Goal: Task Accomplishment & Management: Manage account settings

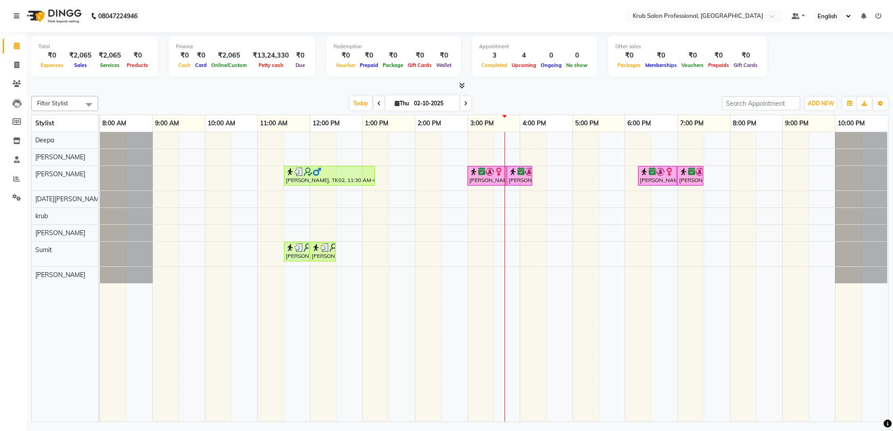
click at [505, 139] on div at bounding box center [505, 277] width 0 height 290
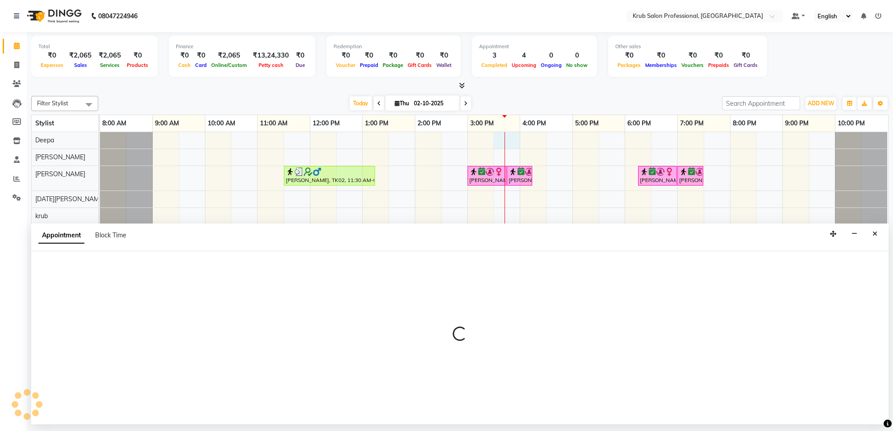
select select "66022"
select select "930"
select select "tentative"
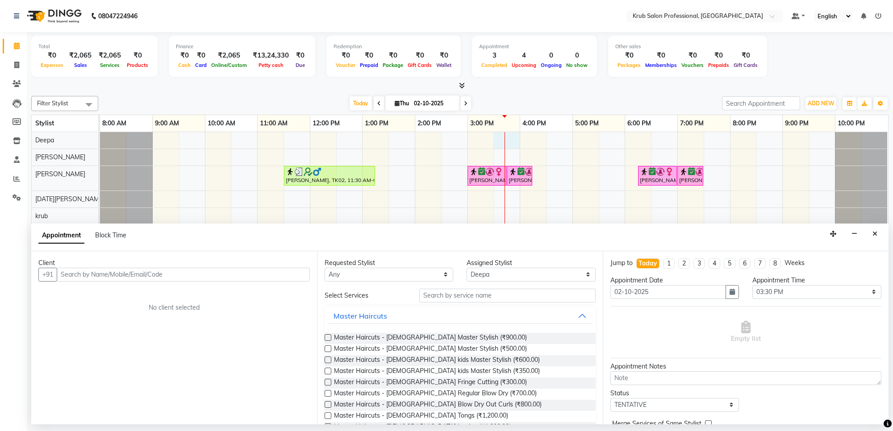
click at [198, 277] on input "text" at bounding box center [183, 275] width 253 height 14
type input "7030427955"
click at [298, 274] on span "Add Client" at bounding box center [291, 275] width 30 height 8
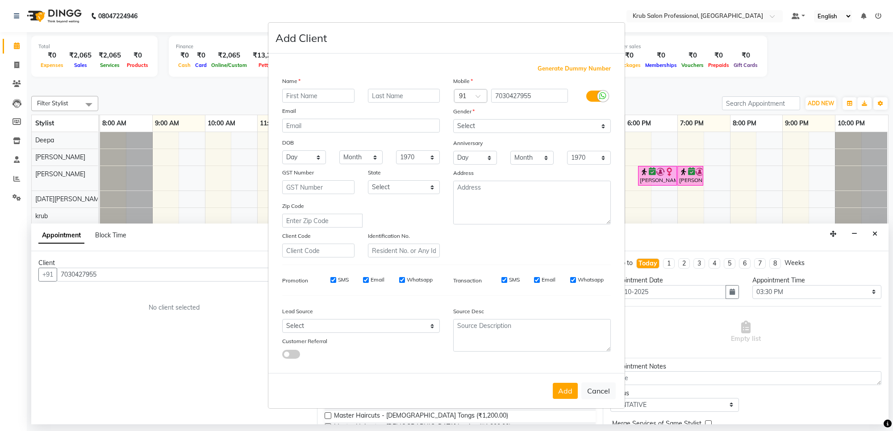
click at [320, 97] on input "text" at bounding box center [318, 96] width 72 height 14
type input "[PERSON_NAME]"
click at [394, 95] on input "text" at bounding box center [404, 96] width 72 height 14
type input "[PERSON_NAME]"
click at [540, 126] on select "Select [DEMOGRAPHIC_DATA] [DEMOGRAPHIC_DATA] Other Prefer Not To Say" at bounding box center [532, 126] width 158 height 14
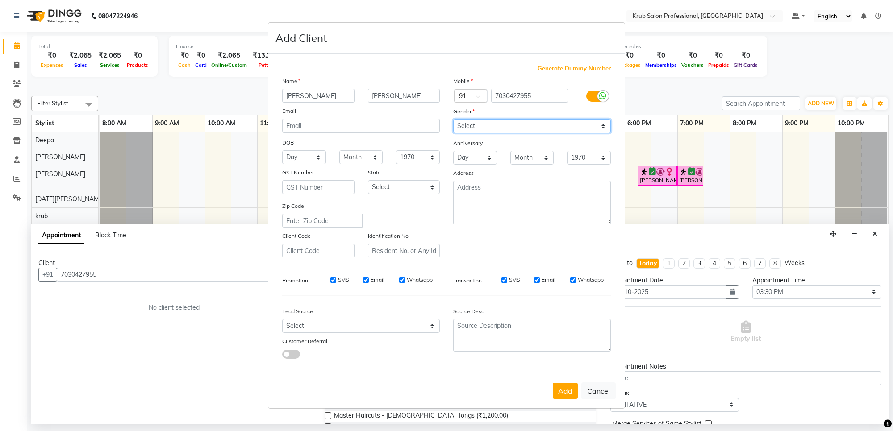
click at [453, 120] on select "Select [DEMOGRAPHIC_DATA] [DEMOGRAPHIC_DATA] Other Prefer Not To Say" at bounding box center [532, 126] width 158 height 14
click at [489, 124] on select "Select [DEMOGRAPHIC_DATA] [DEMOGRAPHIC_DATA] Other Prefer Not To Say" at bounding box center [532, 126] width 158 height 14
click at [453, 120] on select "Select [DEMOGRAPHIC_DATA] [DEMOGRAPHIC_DATA] Other Prefer Not To Say" at bounding box center [532, 126] width 158 height 14
click at [478, 125] on select "Select [DEMOGRAPHIC_DATA] [DEMOGRAPHIC_DATA] Other Prefer Not To Say" at bounding box center [532, 126] width 158 height 14
select select "[DEMOGRAPHIC_DATA]"
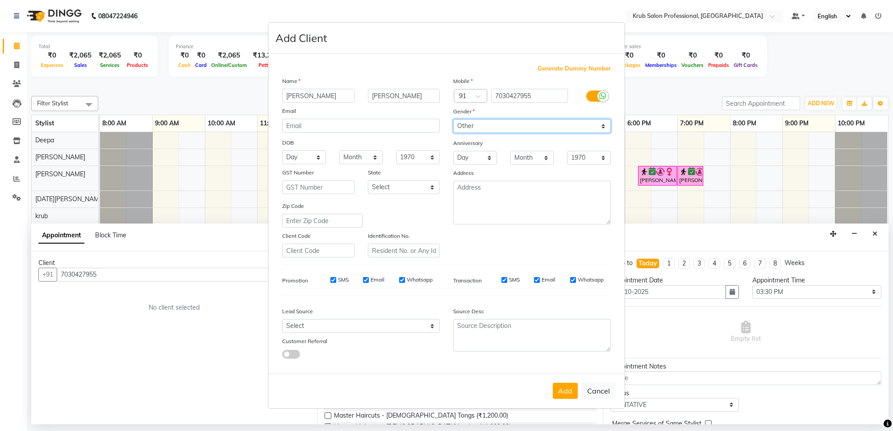
click at [453, 120] on select "Select [DEMOGRAPHIC_DATA] [DEMOGRAPHIC_DATA] Other Prefer Not To Say" at bounding box center [532, 126] width 158 height 14
click at [564, 389] on button "Add" at bounding box center [565, 391] width 25 height 16
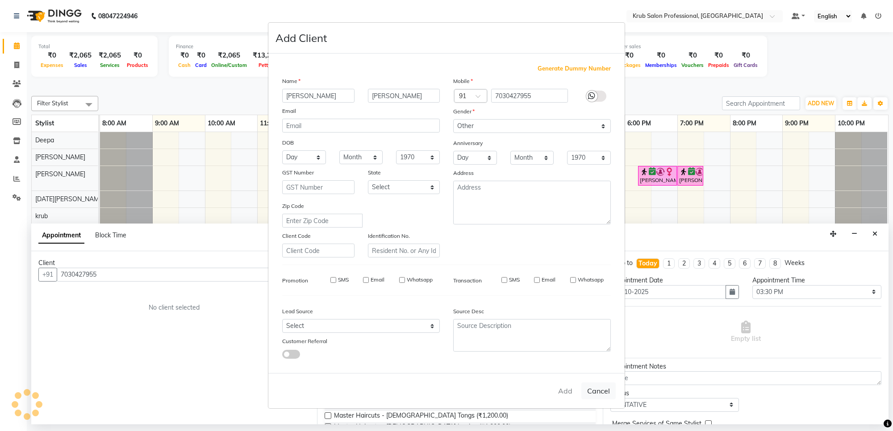
select select
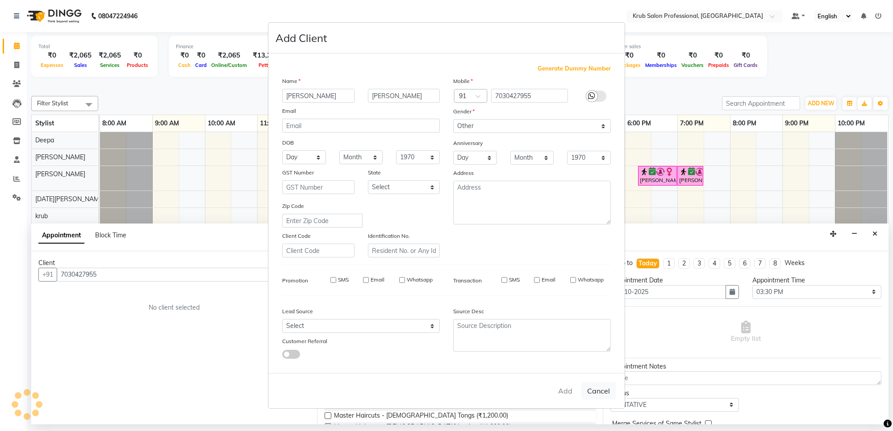
select select
checkbox input "false"
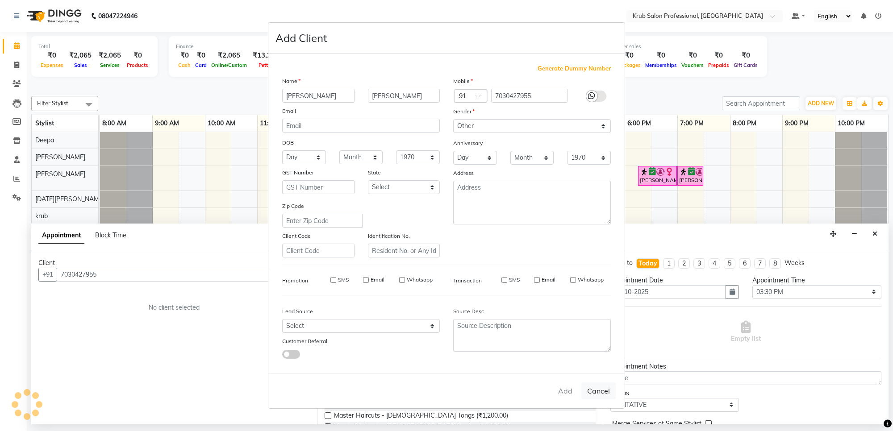
checkbox input "false"
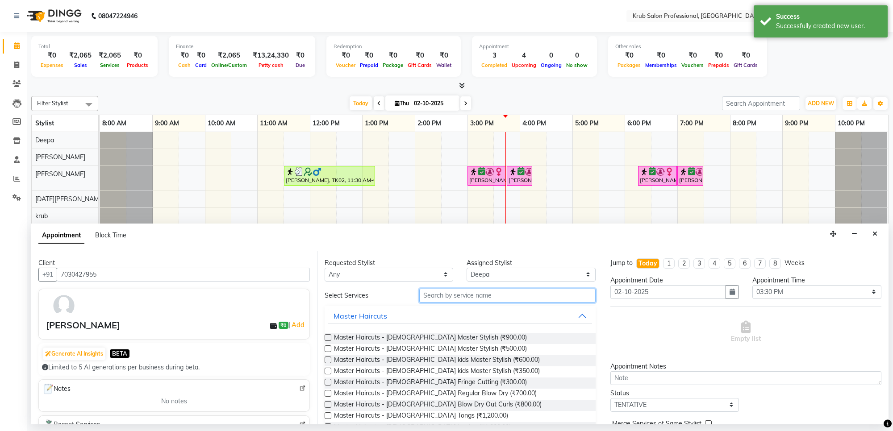
click at [461, 295] on input "text" at bounding box center [507, 296] width 176 height 14
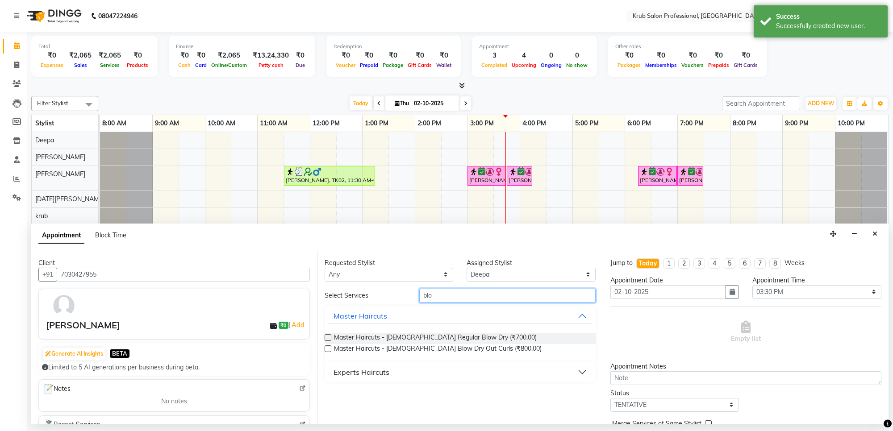
type input "blo"
click at [329, 336] on label at bounding box center [328, 338] width 7 height 7
click at [329, 336] on input "checkbox" at bounding box center [328, 339] width 6 height 6
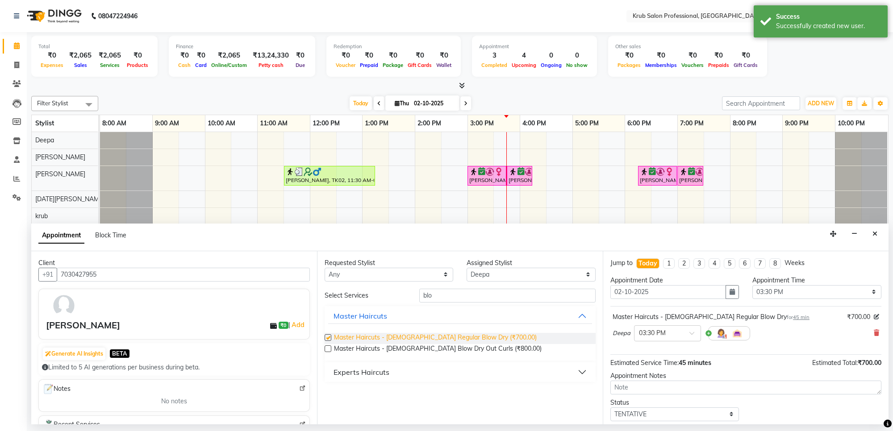
checkbox input "false"
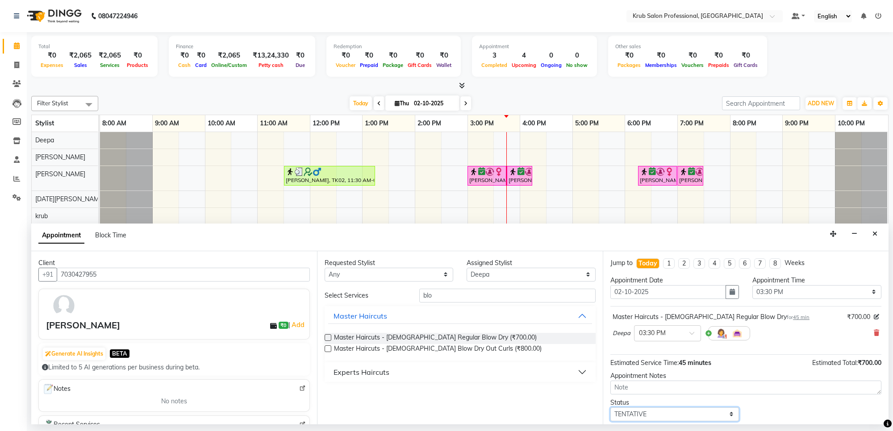
click at [655, 416] on select "Select TENTATIVE CONFIRM CHECK-IN UPCOMING" at bounding box center [675, 415] width 129 height 14
select select "confirm booking"
click at [611, 408] on select "Select TENTATIVE CONFIRM CHECK-IN UPCOMING" at bounding box center [675, 415] width 129 height 14
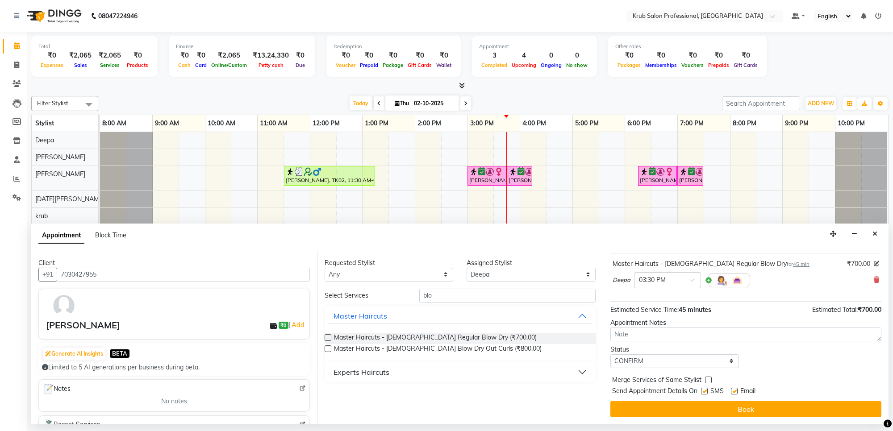
click at [737, 394] on label at bounding box center [734, 391] width 7 height 7
click at [737, 394] on input "checkbox" at bounding box center [734, 392] width 6 height 6
checkbox input "false"
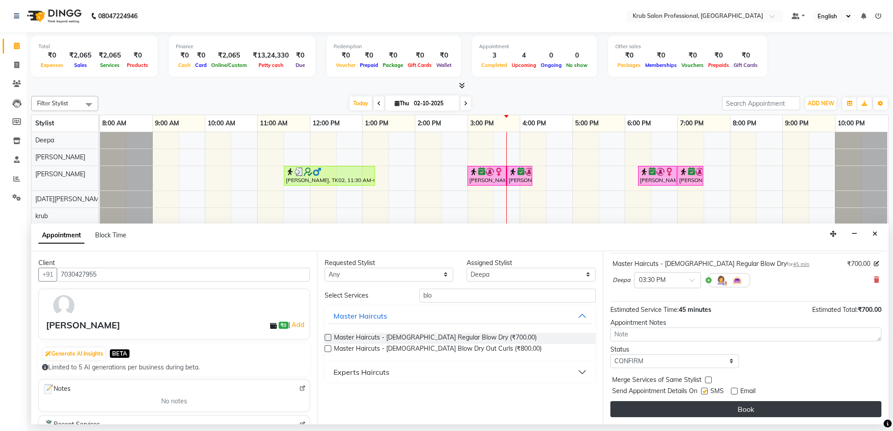
drag, startPoint x: 707, startPoint y: 393, endPoint x: 707, endPoint y: 402, distance: 9.4
click at [707, 393] on label at bounding box center [704, 391] width 7 height 7
click at [707, 393] on input "checkbox" at bounding box center [704, 392] width 6 height 6
checkbox input "false"
click at [708, 408] on button "Book" at bounding box center [746, 410] width 271 height 16
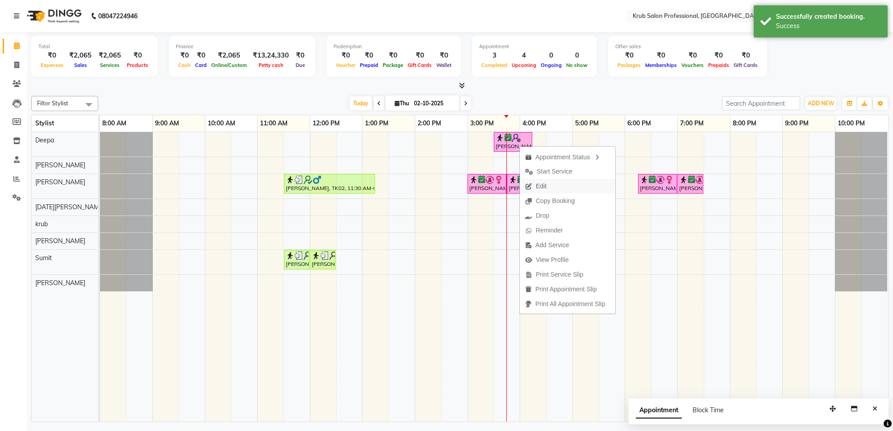
click at [548, 183] on span "Edit" at bounding box center [536, 186] width 32 height 15
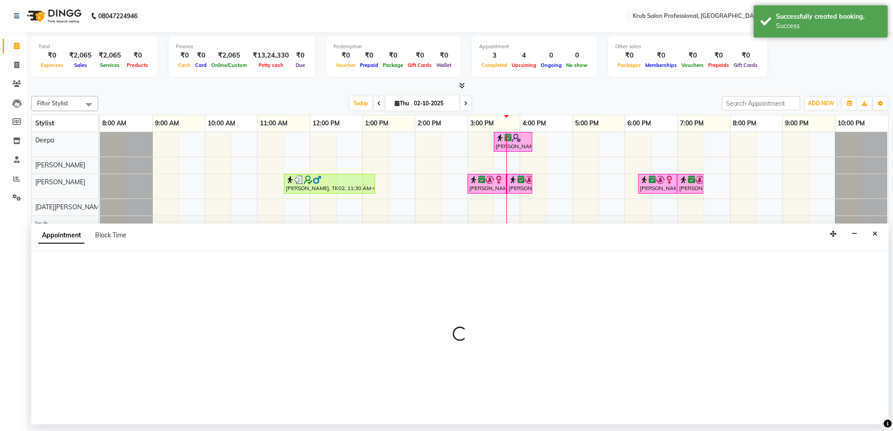
select select "tentative"
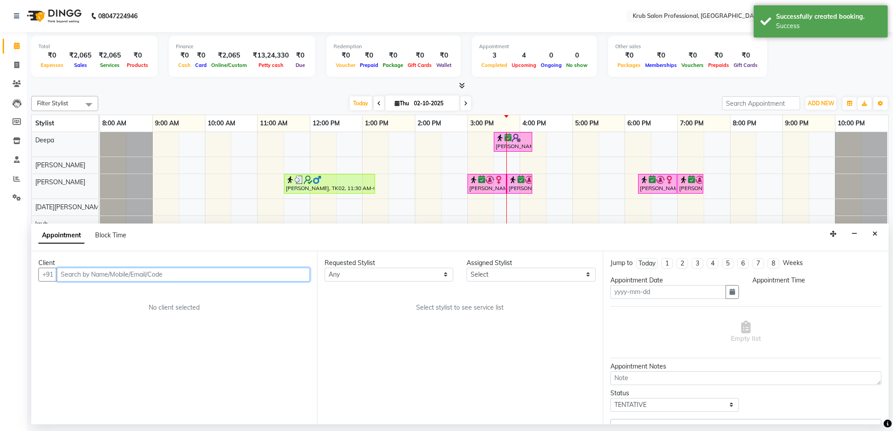
type input "02-10-2025"
select select "66022"
select select "confirm booking"
select select "930"
select select "3755"
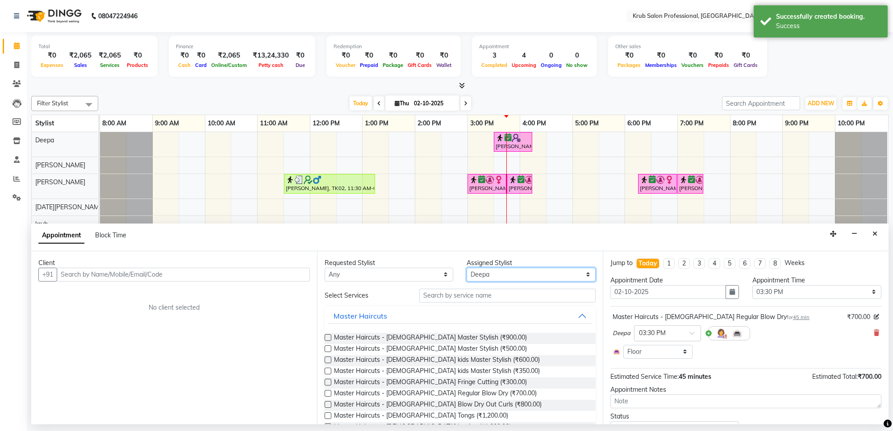
click at [503, 273] on select "Select Deepa [DATE][PERSON_NAME] [PERSON_NAME] [PERSON_NAME] Sumit [PERSON_NAME]" at bounding box center [531, 275] width 129 height 14
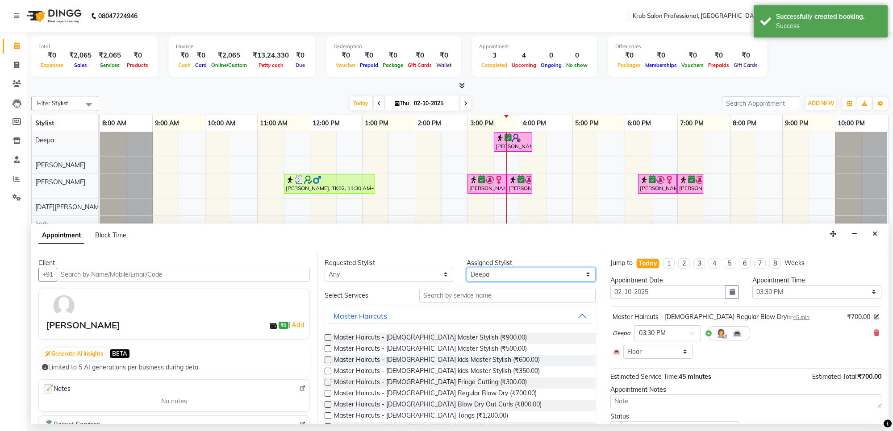
select select "66028"
click at [467, 268] on select "Select Deepa [DATE][PERSON_NAME] [PERSON_NAME] [PERSON_NAME] Sumit [PERSON_NAME]" at bounding box center [531, 275] width 129 height 14
click at [486, 295] on input "text" at bounding box center [507, 296] width 176 height 14
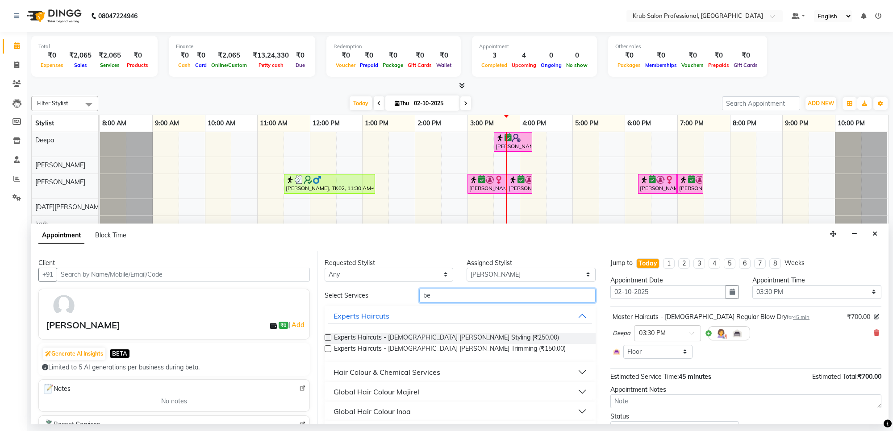
type input "be"
click at [328, 338] on label at bounding box center [328, 338] width 7 height 7
click at [328, 338] on input "checkbox" at bounding box center [328, 339] width 6 height 6
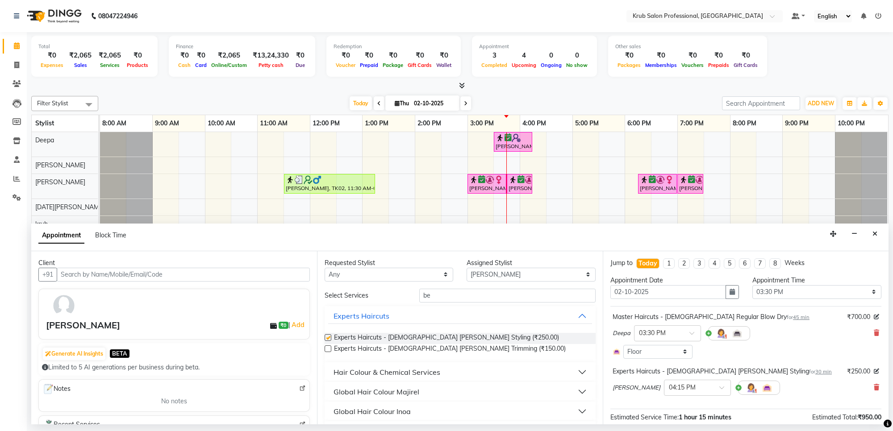
checkbox input "false"
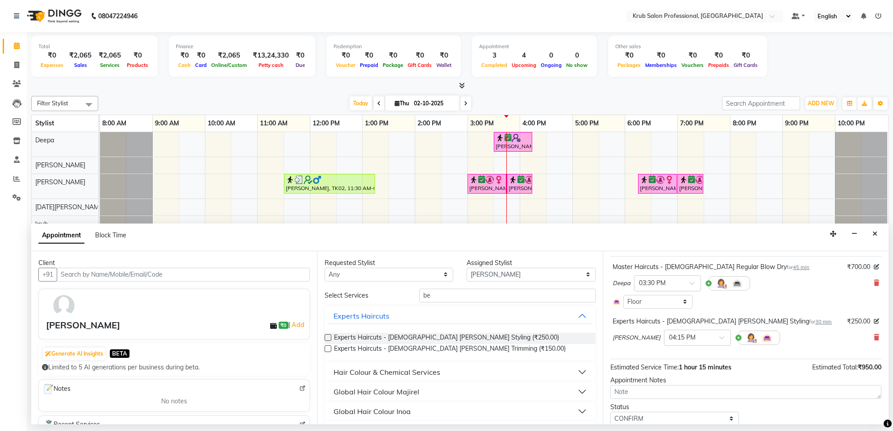
scroll to position [83, 0]
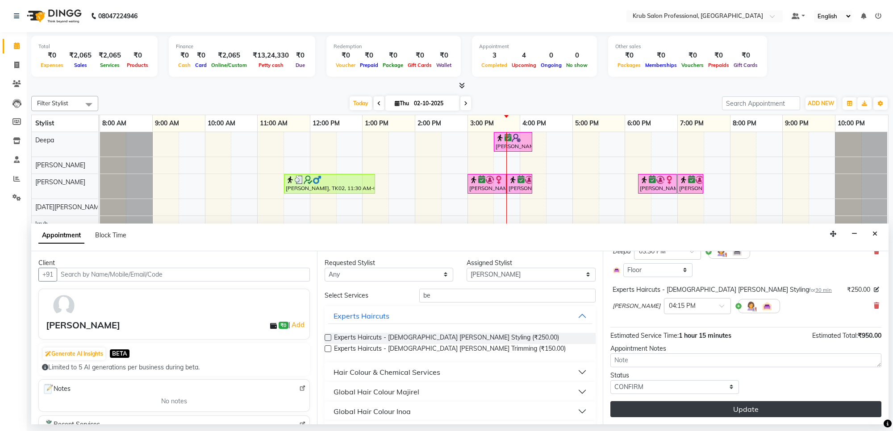
click at [718, 416] on button "Update" at bounding box center [746, 410] width 271 height 16
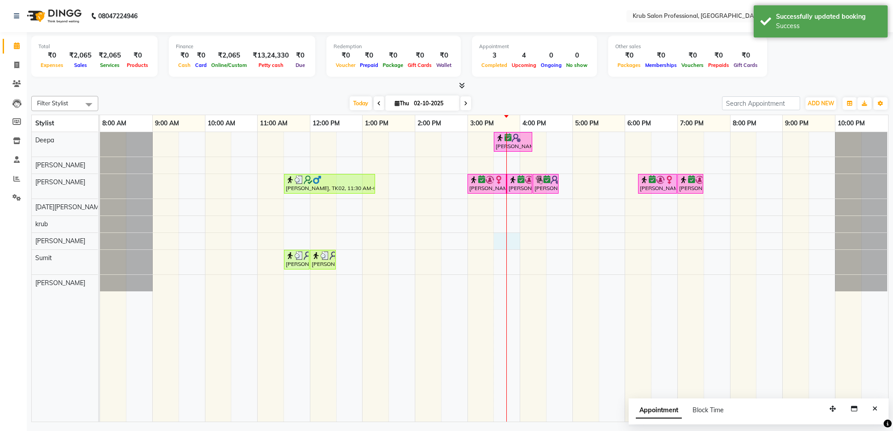
click at [505, 242] on div "[PERSON_NAME], TK06, 03:30 PM-04:15 PM, Master Haircuts - [DEMOGRAPHIC_DATA] Re…" at bounding box center [494, 277] width 788 height 290
select select "91921"
select select "930"
select select "tentative"
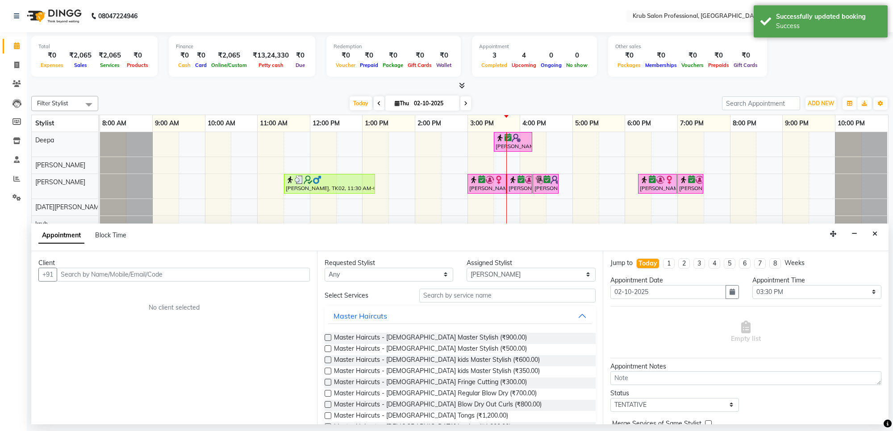
click at [178, 272] on input "text" at bounding box center [183, 275] width 253 height 14
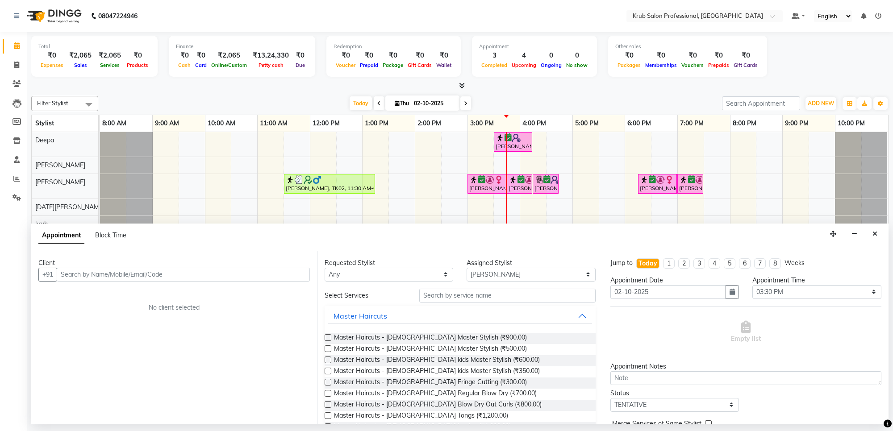
click at [232, 275] on input "text" at bounding box center [183, 275] width 253 height 14
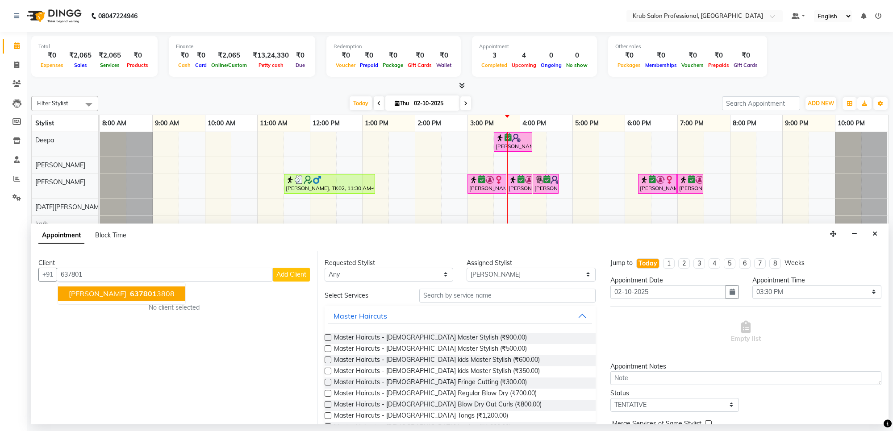
click at [154, 296] on ngb-highlight "637801 3808" at bounding box center [151, 293] width 46 height 9
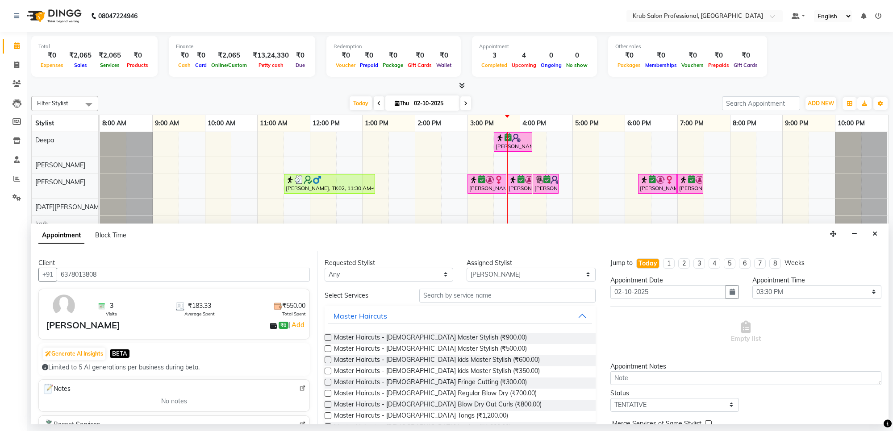
type input "6378013808"
click at [485, 293] on input "text" at bounding box center [507, 296] width 176 height 14
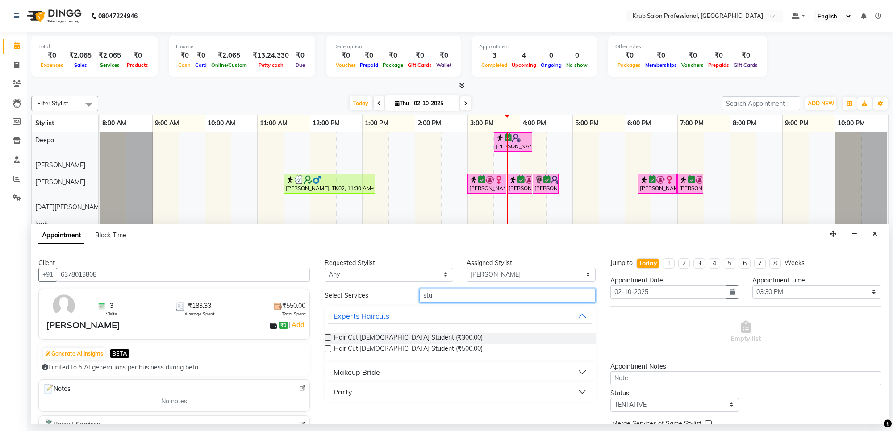
type input "stu"
click at [327, 335] on label at bounding box center [328, 338] width 7 height 7
click at [327, 336] on input "checkbox" at bounding box center [328, 339] width 6 height 6
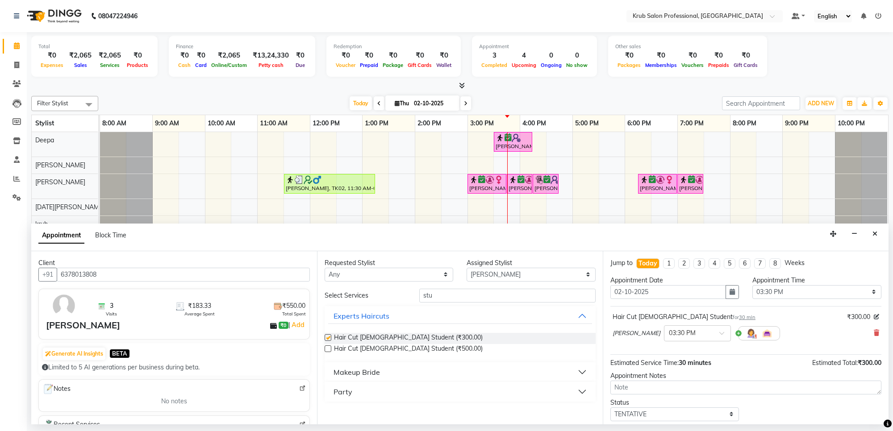
checkbox input "false"
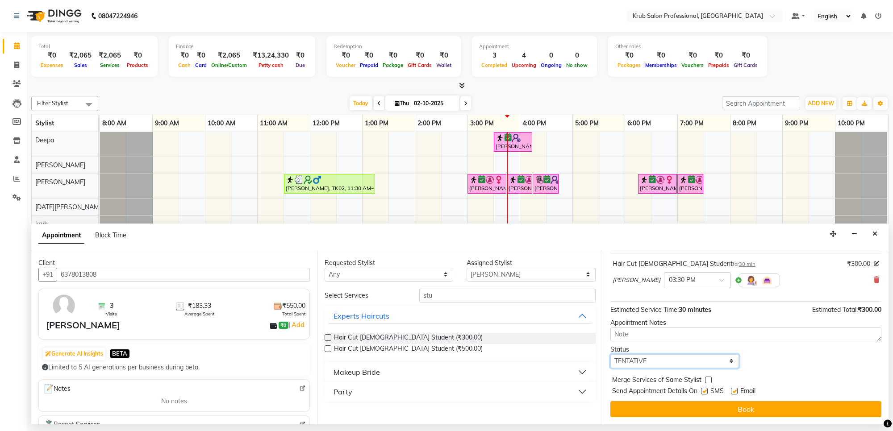
click at [650, 358] on select "Select TENTATIVE CONFIRM CHECK-IN UPCOMING" at bounding box center [675, 362] width 129 height 14
select select "confirm booking"
click at [611, 355] on select "Select TENTATIVE CONFIRM CHECK-IN UPCOMING" at bounding box center [675, 362] width 129 height 14
click at [734, 392] on label at bounding box center [734, 391] width 7 height 7
click at [734, 392] on input "checkbox" at bounding box center [734, 392] width 6 height 6
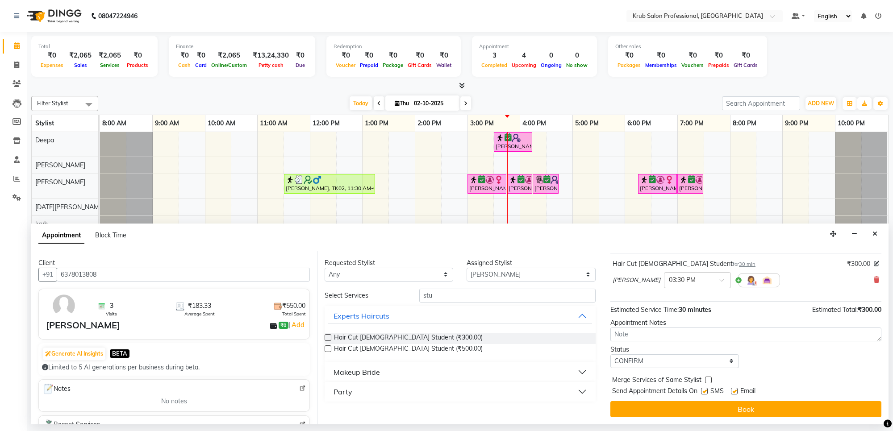
checkbox input "false"
click at [705, 392] on label at bounding box center [704, 391] width 7 height 7
click at [705, 392] on input "checkbox" at bounding box center [704, 392] width 6 height 6
click at [702, 393] on label at bounding box center [704, 391] width 7 height 7
click at [702, 393] on input "checkbox" at bounding box center [704, 392] width 6 height 6
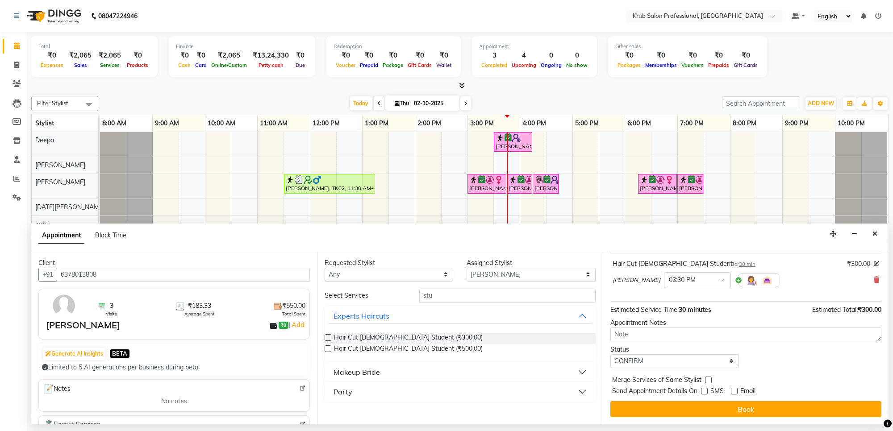
checkbox input "true"
click at [669, 276] on input "text" at bounding box center [688, 279] width 39 height 9
click at [665, 326] on div "04:00 PM" at bounding box center [698, 330] width 66 height 17
click at [669, 283] on input "text" at bounding box center [688, 279] width 39 height 9
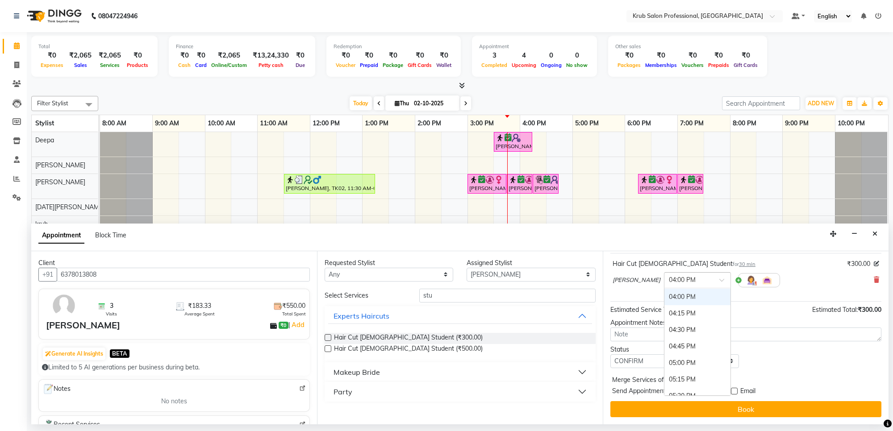
scroll to position [440, 0]
drag, startPoint x: 655, startPoint y: 300, endPoint x: 702, endPoint y: 347, distance: 66.3
click at [665, 300] on div "03:45 PM" at bounding box center [698, 303] width 66 height 17
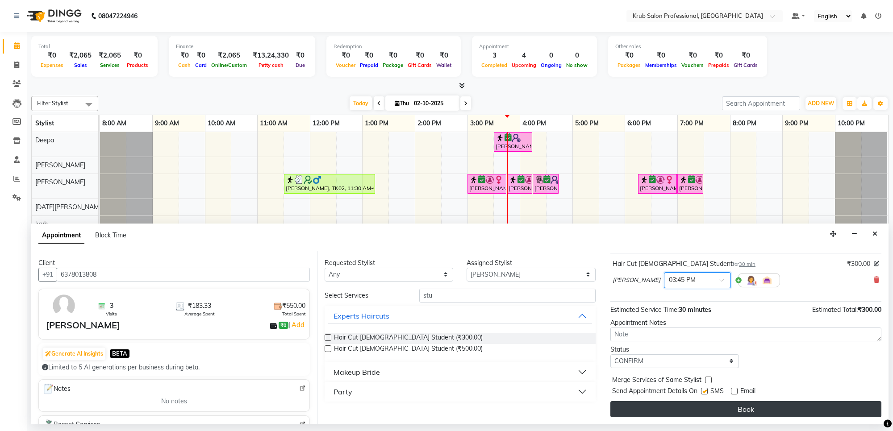
click at [731, 406] on button "Book" at bounding box center [746, 410] width 271 height 16
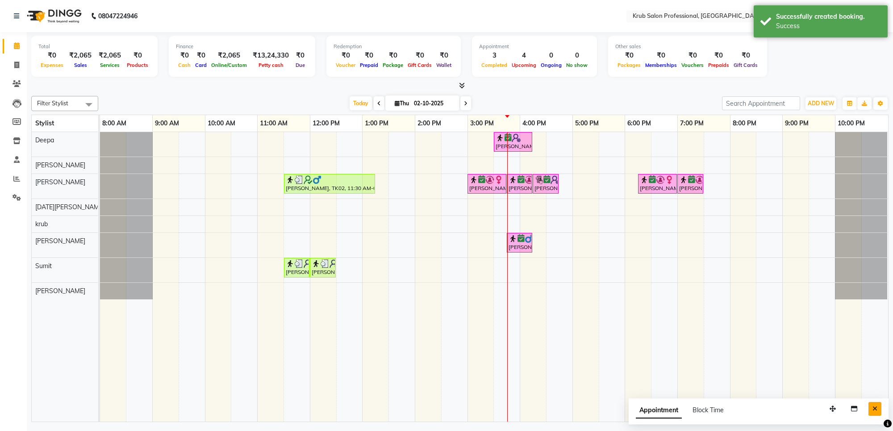
click at [878, 409] on button "Close" at bounding box center [875, 409] width 13 height 14
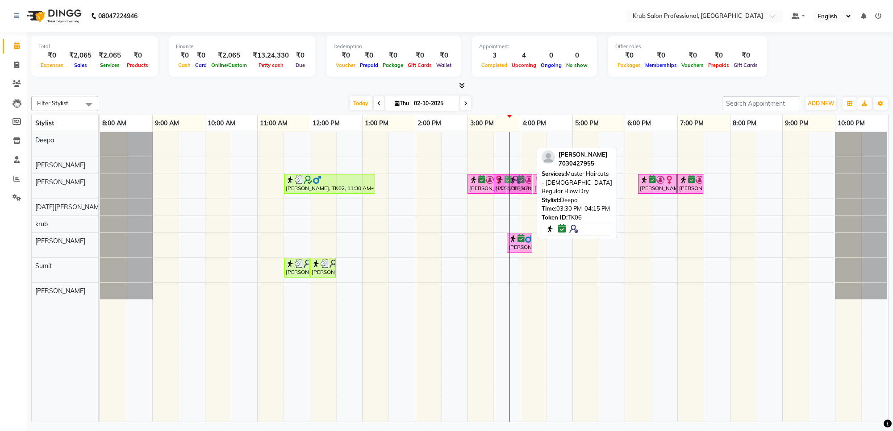
drag, startPoint x: 517, startPoint y: 141, endPoint x: 525, endPoint y: 193, distance: 52.8
click at [524, 193] on tbody "[PERSON_NAME], TK06, 03:30 PM-04:15 PM, Master Haircuts - [DEMOGRAPHIC_DATA] Re…" at bounding box center [494, 215] width 788 height 167
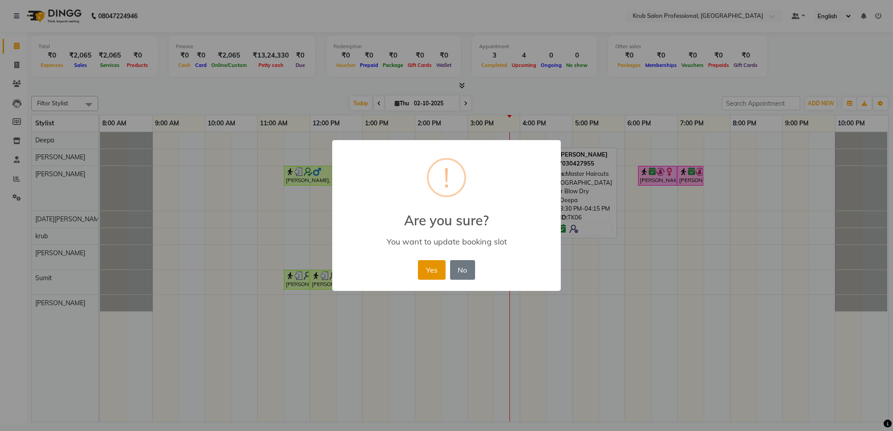
click at [431, 267] on button "Yes" at bounding box center [431, 270] width 27 height 20
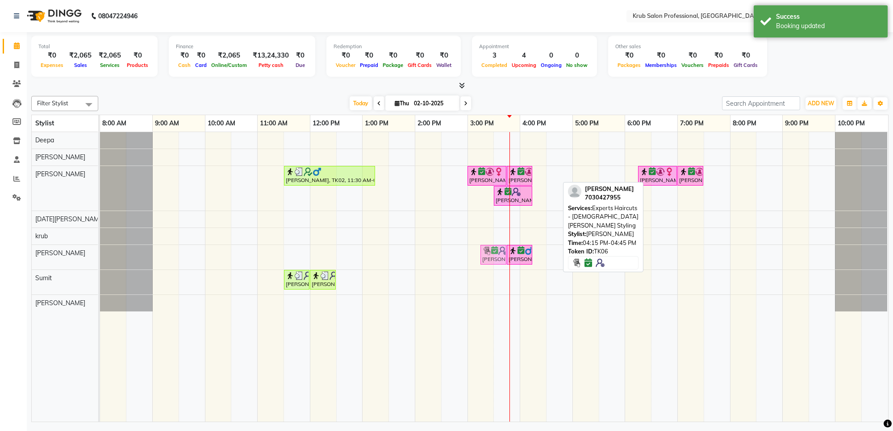
drag, startPoint x: 541, startPoint y: 179, endPoint x: 487, endPoint y: 259, distance: 97.1
click at [487, 260] on tbody "[PERSON_NAME], TK02, 11:30 AM-01:15 PM, Master Haircuts - [DEMOGRAPHIC_DATA] Ma…" at bounding box center [494, 222] width 788 height 180
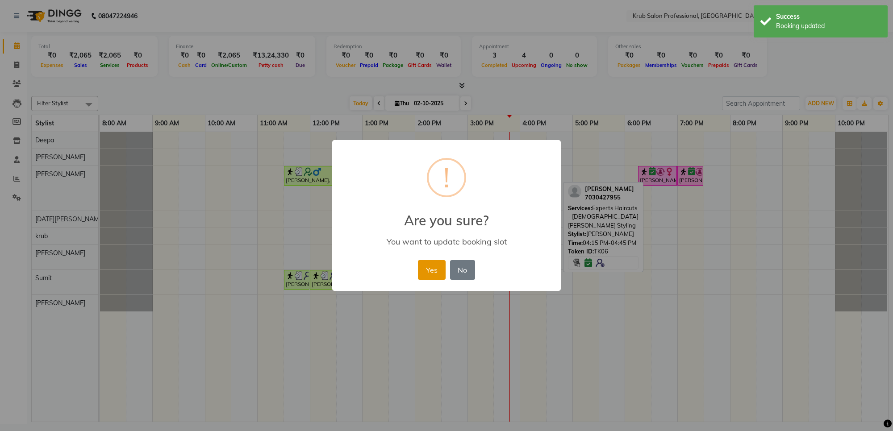
click at [435, 271] on button "Yes" at bounding box center [431, 270] width 27 height 20
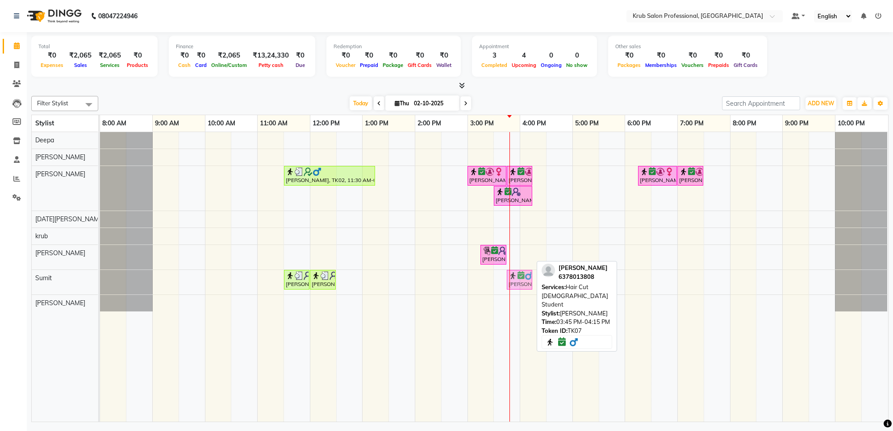
drag, startPoint x: 519, startPoint y: 261, endPoint x: 517, endPoint y: 279, distance: 18.0
click at [517, 279] on tbody "[PERSON_NAME], TK02, 11:30 AM-01:15 PM, Master Haircuts - [DEMOGRAPHIC_DATA] Ma…" at bounding box center [494, 222] width 788 height 180
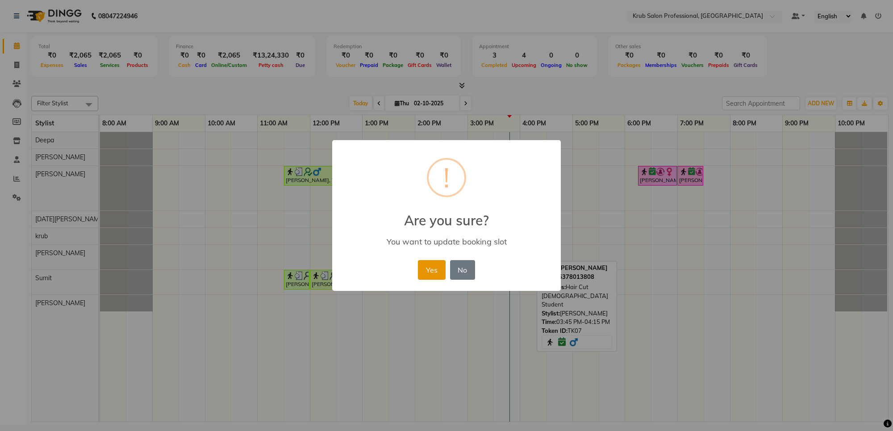
click at [431, 272] on button "Yes" at bounding box center [431, 270] width 27 height 20
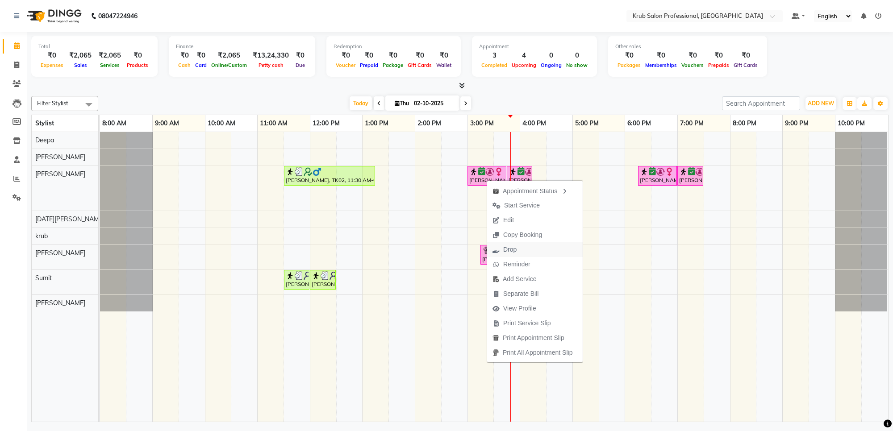
click at [519, 247] on span "Drop" at bounding box center [504, 250] width 35 height 15
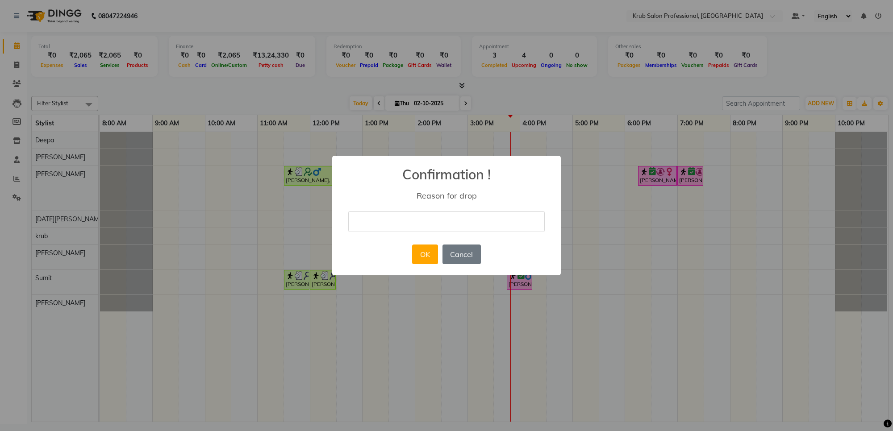
click at [389, 219] on input "text" at bounding box center [446, 221] width 197 height 21
type input "not come"
click at [428, 257] on button "OK" at bounding box center [424, 255] width 25 height 20
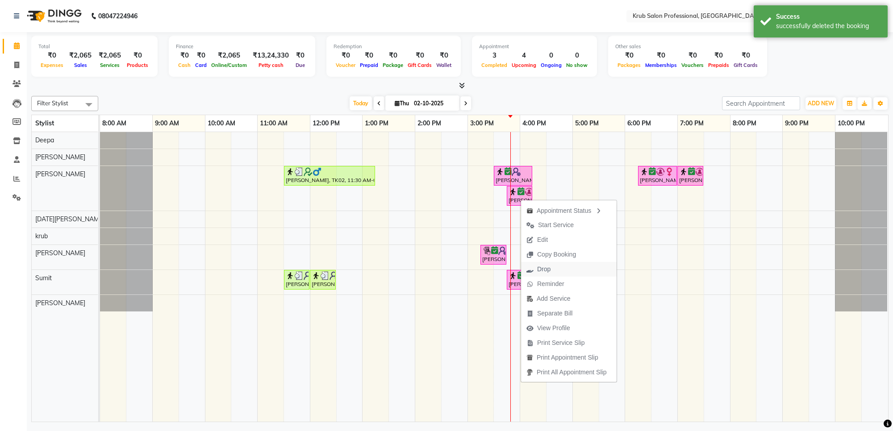
click at [547, 270] on span "Drop" at bounding box center [543, 269] width 13 height 9
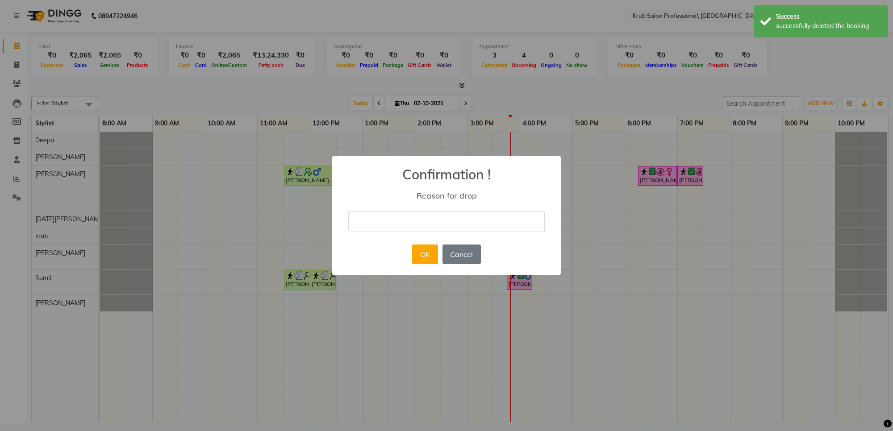
click at [391, 223] on input "text" at bounding box center [446, 221] width 197 height 21
type input "not come"
click at [430, 253] on button "OK" at bounding box center [424, 255] width 25 height 20
